Goal: Navigation & Orientation: Find specific page/section

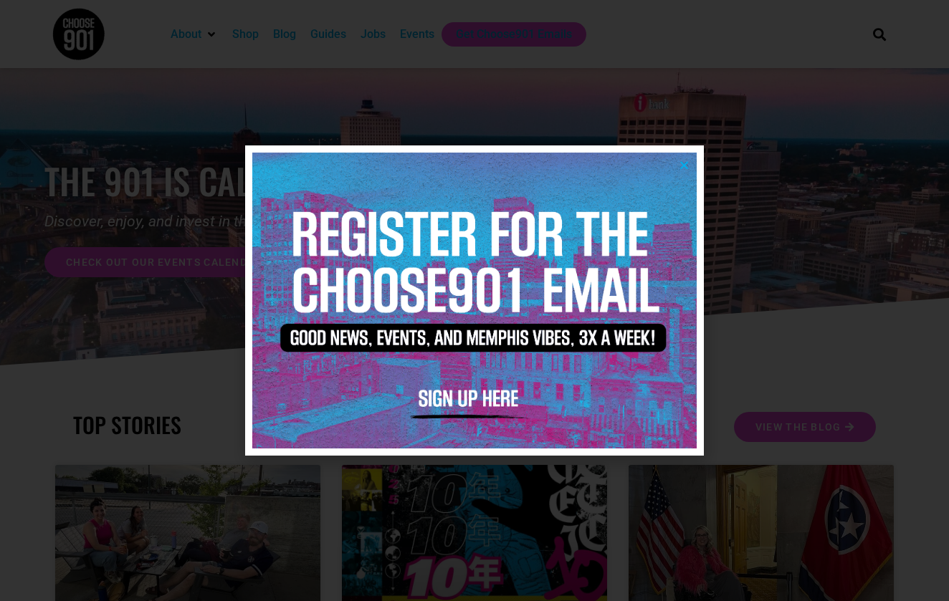
click at [688, 158] on img at bounding box center [474, 301] width 444 height 296
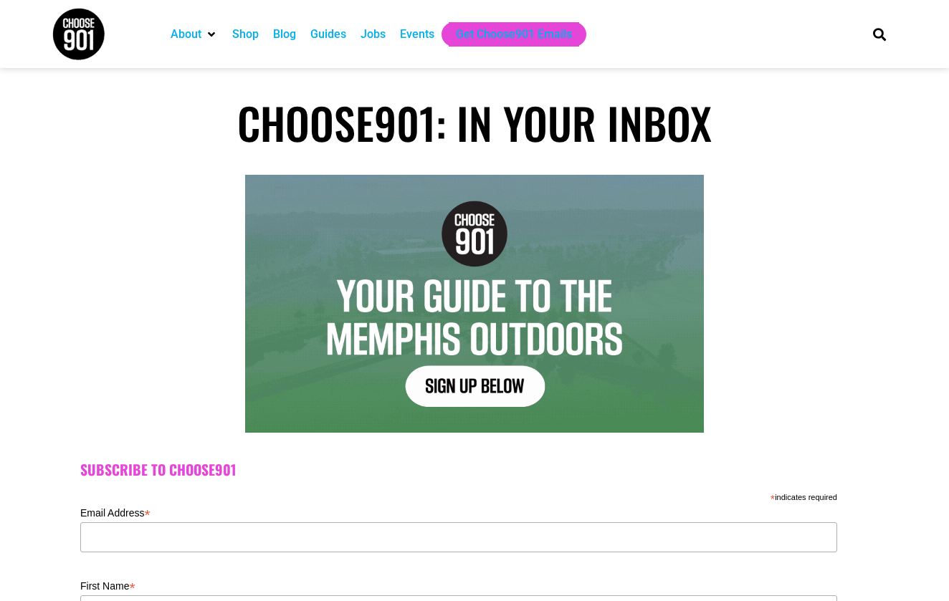
click at [385, 34] on div "Jobs" at bounding box center [372, 34] width 25 height 17
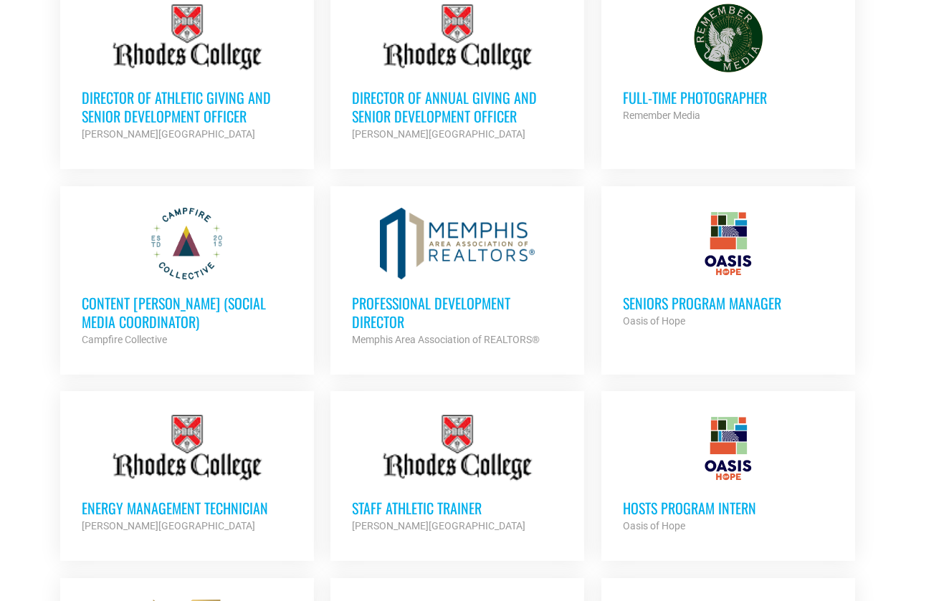
scroll to position [677, 0]
click at [414, 242] on div at bounding box center [457, 243] width 211 height 72
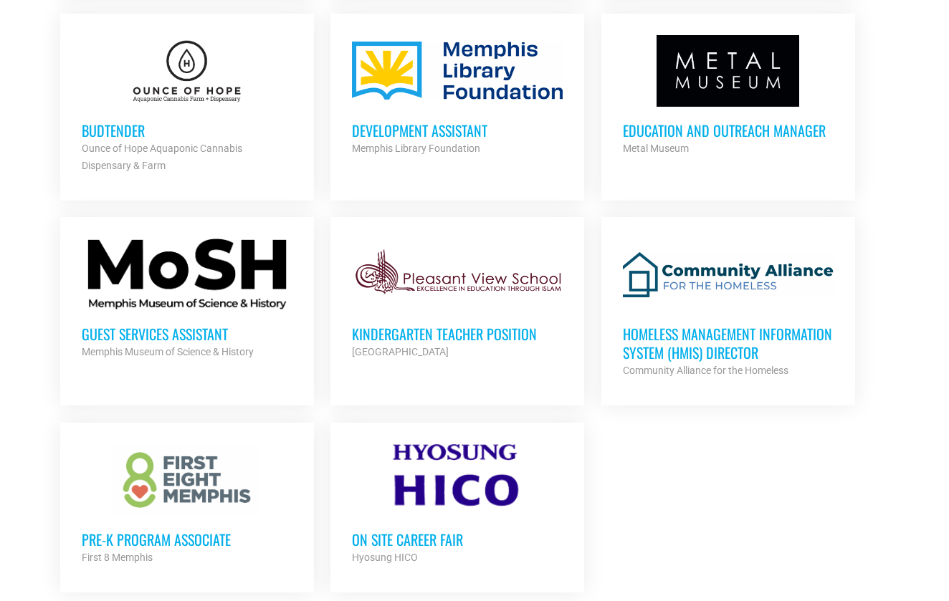
scroll to position [1414, 0]
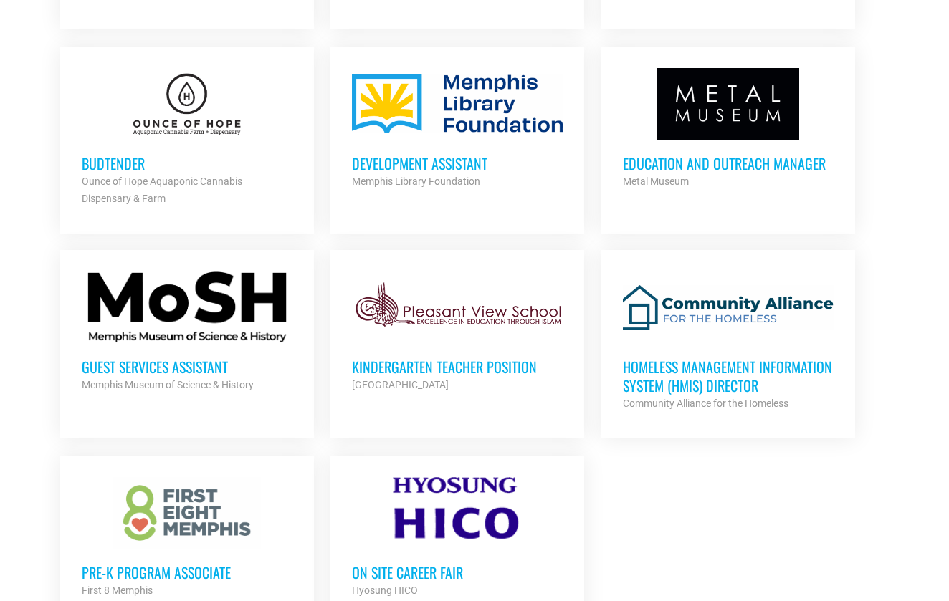
click at [143, 157] on h3 "Budtender" at bounding box center [187, 163] width 211 height 19
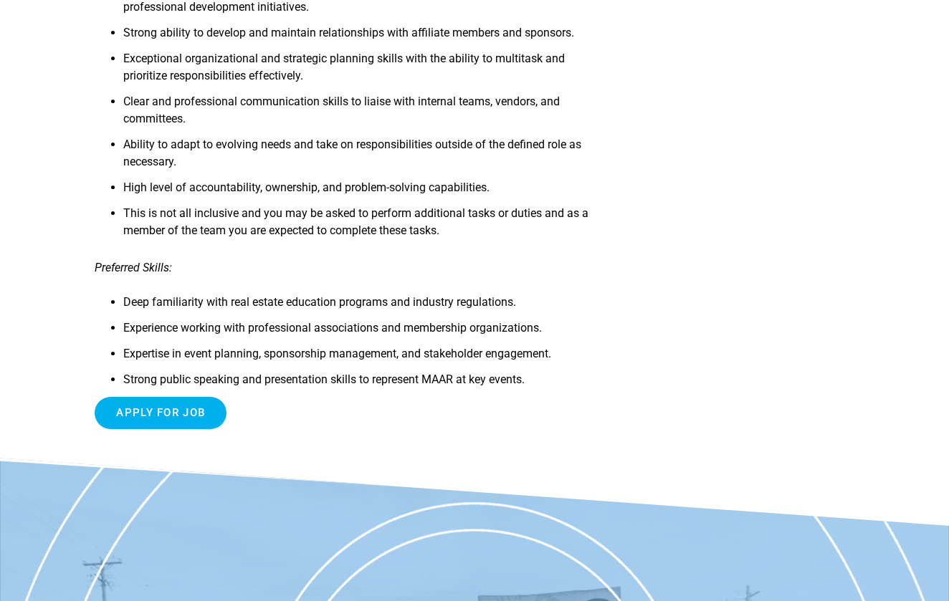
scroll to position [1497, 0]
